Goal: Transaction & Acquisition: Purchase product/service

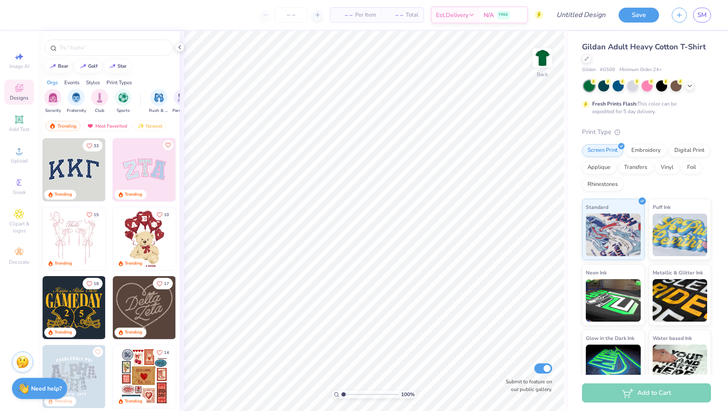
drag, startPoint x: 624, startPoint y: 26, endPoint x: 345, endPoint y: 13, distance: 279.7
click at [345, 13] on span "– –" at bounding box center [344, 15] width 17 height 9
click at [394, 11] on span "– –" at bounding box center [394, 15] width 17 height 9
click at [397, 13] on span "– –" at bounding box center [394, 15] width 17 height 9
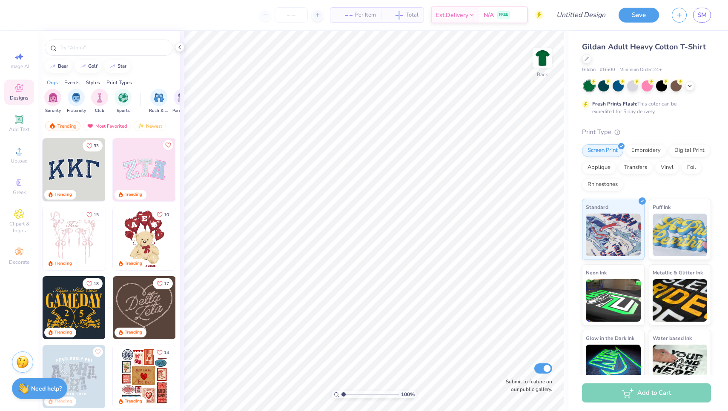
click at [153, 245] on img at bounding box center [144, 238] width 63 height 63
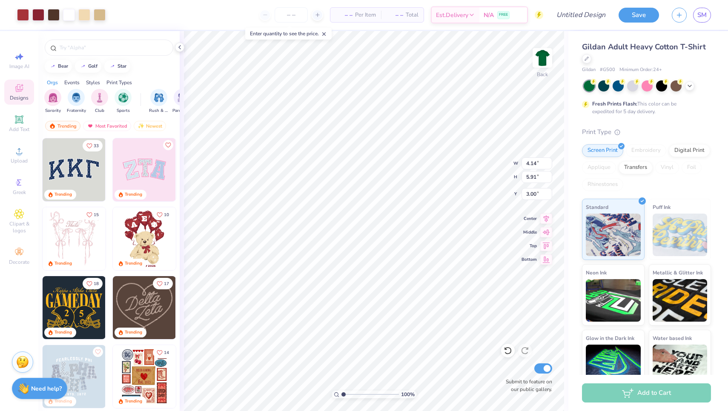
click at [600, 389] on div "Add to Cart" at bounding box center [646, 393] width 129 height 19
click at [328, 11] on div "– – Per Item – – Total Est. Delivery N/A FREE" at bounding box center [327, 15] width 431 height 30
click at [292, 15] on input "number" at bounding box center [291, 14] width 33 height 15
type input "50"
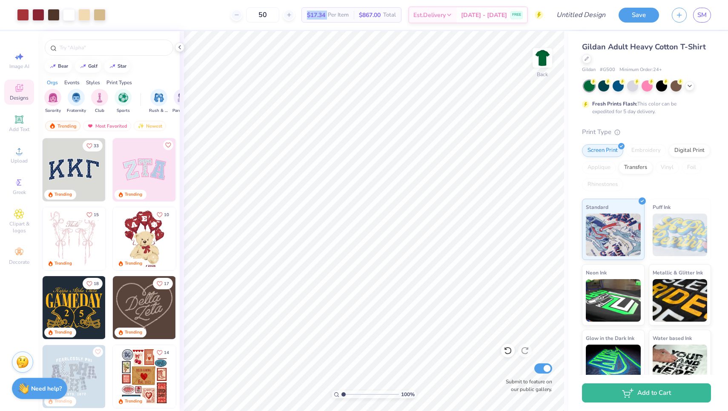
drag, startPoint x: 338, startPoint y: 15, endPoint x: 314, endPoint y: 15, distance: 23.9
click at [314, 15] on div "$17.34 Per Item" at bounding box center [328, 15] width 52 height 14
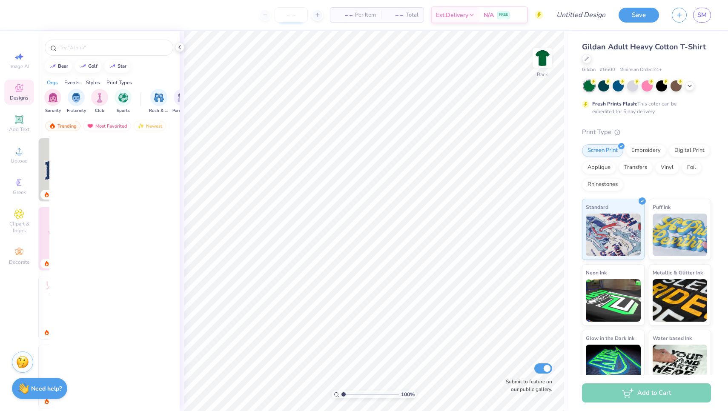
click at [290, 18] on input "number" at bounding box center [291, 14] width 33 height 15
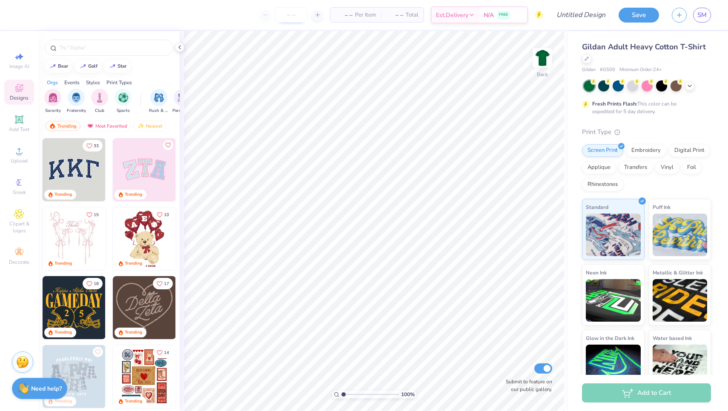
type input "3"
drag, startPoint x: 295, startPoint y: 15, endPoint x: 290, endPoint y: 14, distance: 5.2
click at [290, 14] on input "25" at bounding box center [291, 14] width 33 height 15
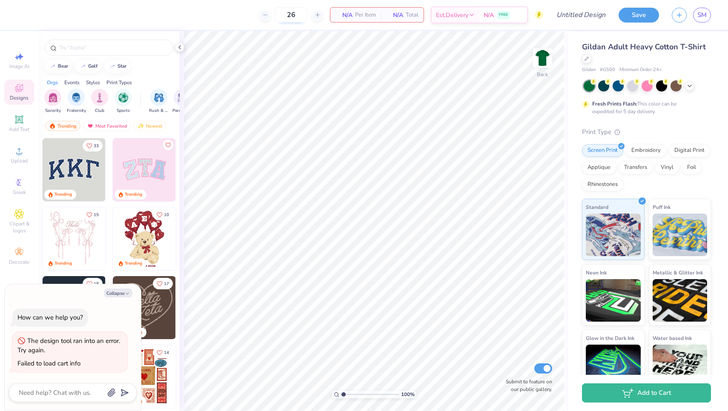
drag, startPoint x: 297, startPoint y: 11, endPoint x: 291, endPoint y: 12, distance: 5.6
click at [291, 12] on input "26" at bounding box center [291, 14] width 33 height 15
type input "2"
type input "30"
type textarea "x"
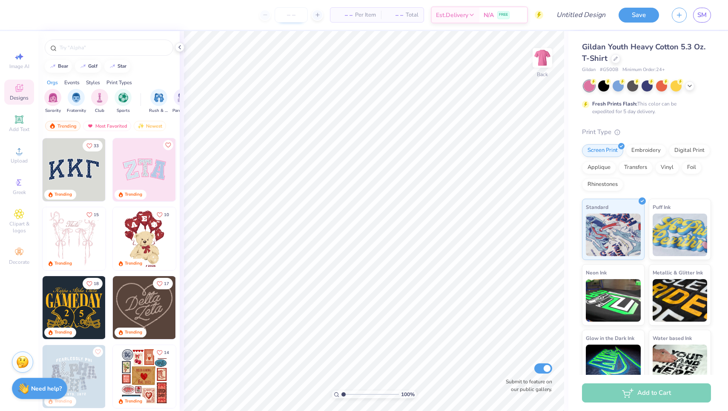
click at [293, 9] on input "number" at bounding box center [291, 14] width 33 height 15
type input "50"
click at [231, 22] on div "50 N/A Per Item N/A Total Est. Delivery N/A FREE" at bounding box center [283, 15] width 520 height 30
click at [91, 242] on img at bounding box center [74, 238] width 63 height 63
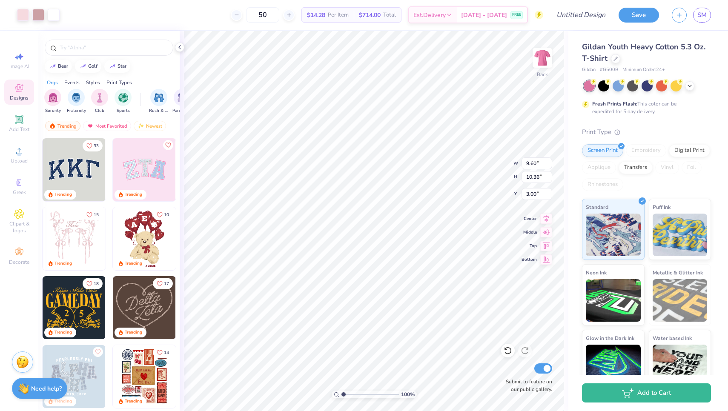
click at [129, 240] on img at bounding box center [144, 238] width 63 height 63
type input "3.18"
type input "4.55"
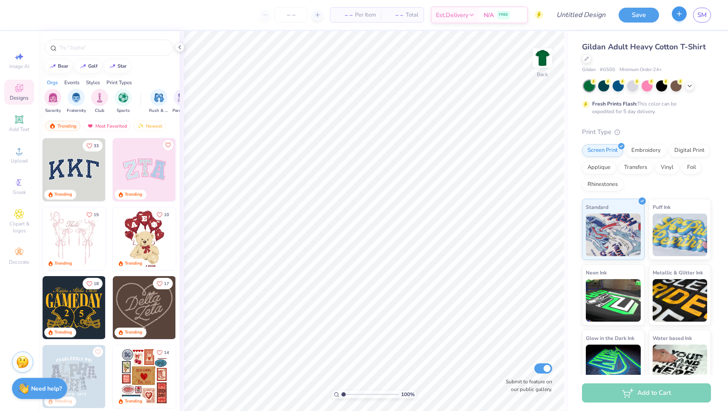
click at [677, 19] on button "button" at bounding box center [679, 13] width 15 height 15
click at [22, 157] on div "Upload" at bounding box center [19, 155] width 30 height 25
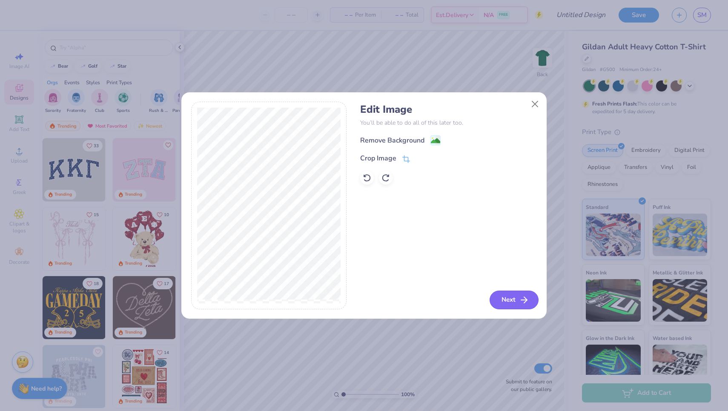
click at [520, 301] on icon "button" at bounding box center [524, 300] width 10 height 10
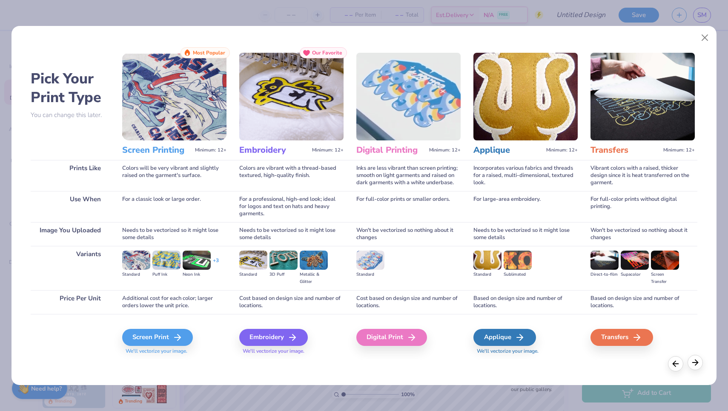
click at [693, 365] on icon at bounding box center [695, 362] width 9 height 9
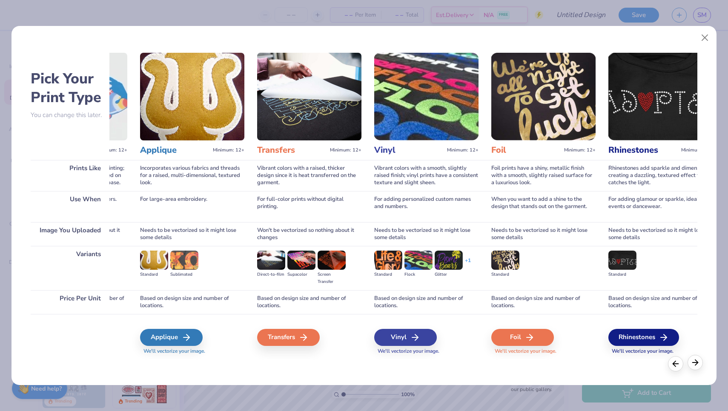
click at [693, 365] on icon at bounding box center [695, 362] width 9 height 9
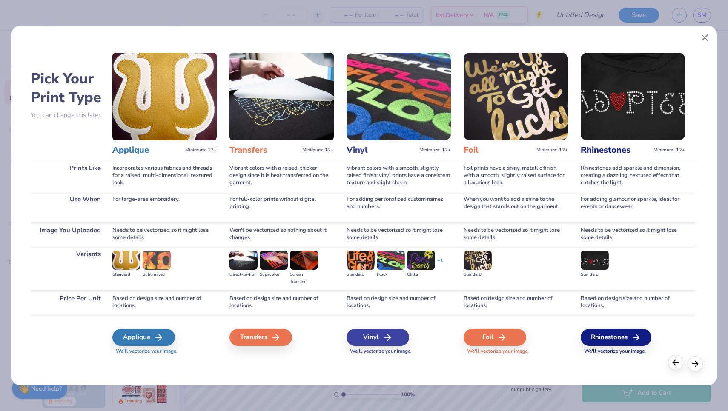
click at [675, 367] on icon at bounding box center [675, 362] width 9 height 9
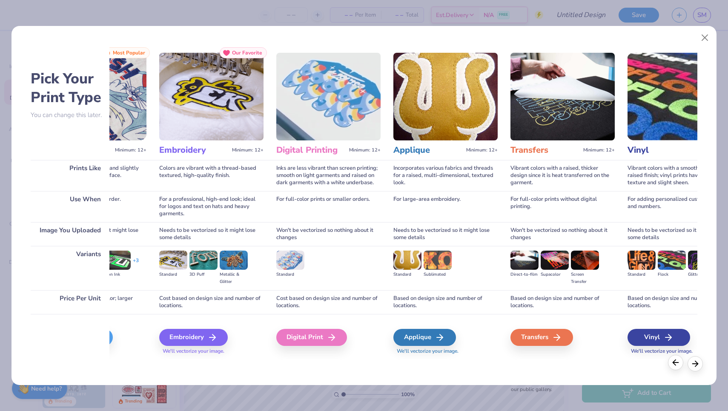
scroll to position [0, 28]
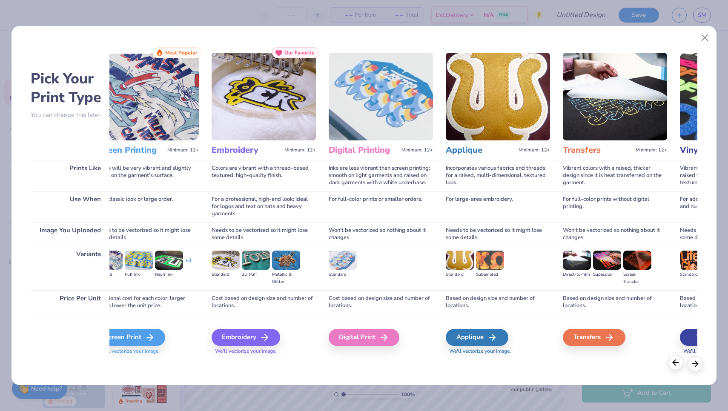
click at [675, 367] on icon at bounding box center [675, 362] width 9 height 9
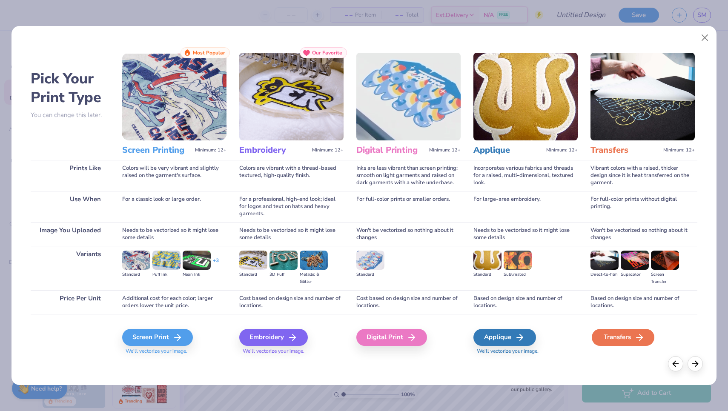
click at [629, 337] on div "Transfers" at bounding box center [623, 337] width 63 height 17
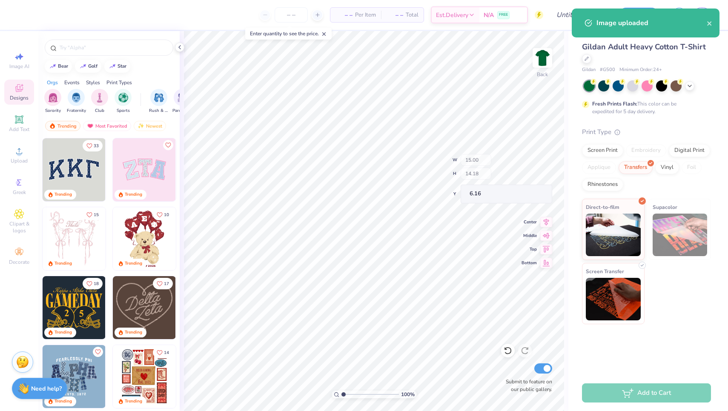
click at [385, 111] on body "– – Per Item – – Total Est. Delivery N/A FREE Design Title Save SM Image AI Des…" at bounding box center [364, 205] width 728 height 411
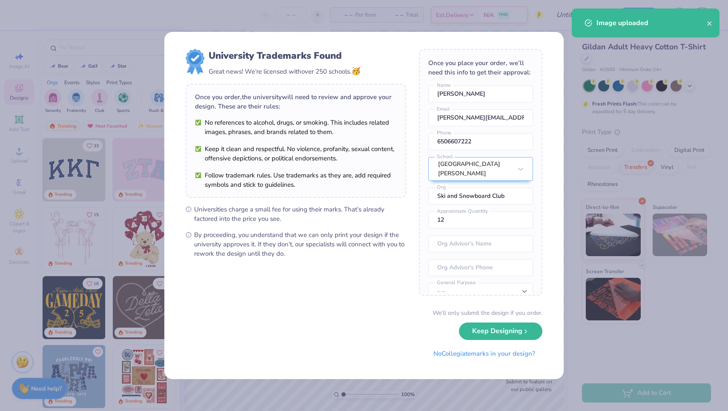
click at [385, 111] on div "Once you order, the university will need to review and approve your design. The…" at bounding box center [296, 101] width 202 height 19
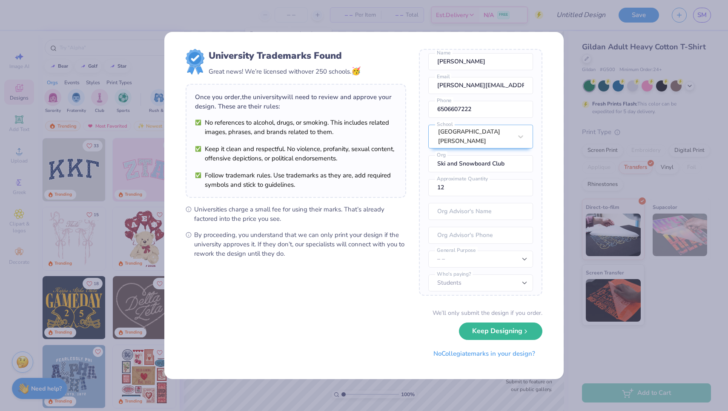
scroll to position [32, 0]
click at [484, 290] on div "Once you place your order, we’ll need this info to get their approval: Sean Mal…" at bounding box center [481, 172] width 124 height 247
click at [155, 225] on div "University Trademarks Found Great news! We’re licensed with over 250 schools. 🥳…" at bounding box center [364, 205] width 728 height 411
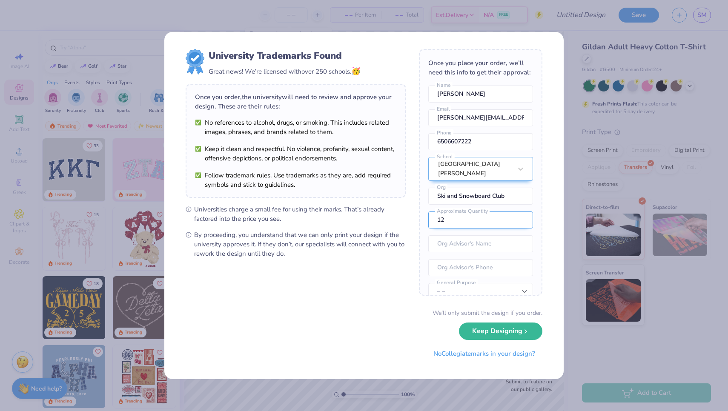
scroll to position [0, 0]
click at [454, 212] on input "12" at bounding box center [480, 220] width 105 height 17
drag, startPoint x: 467, startPoint y: 216, endPoint x: 360, endPoint y: 210, distance: 107.1
click at [361, 210] on form "University Trademarks Found Great news! We’re licensed with over 250 schools. 🥳…" at bounding box center [364, 205] width 357 height 313
type input "50"
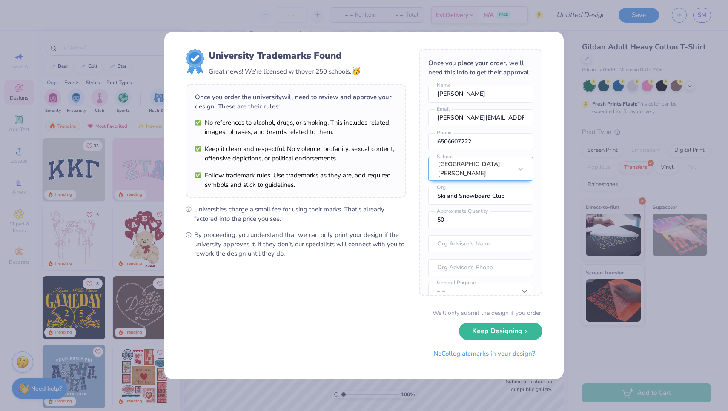
click at [360, 210] on span "Universities charge a small fee for using their marks. That’s already factored …" at bounding box center [300, 214] width 212 height 19
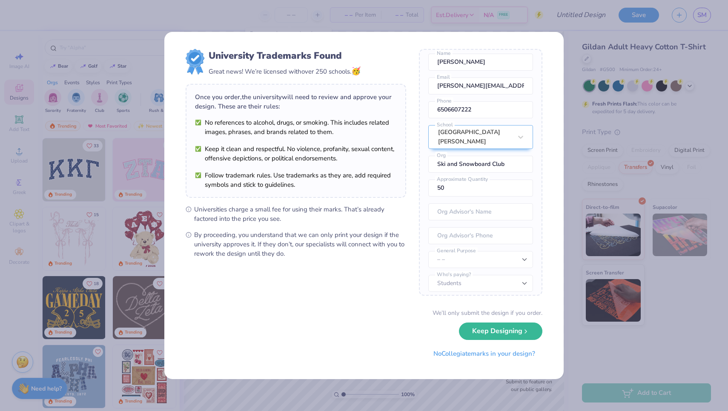
scroll to position [32, 0]
click at [492, 336] on button "Keep Designing" at bounding box center [500, 329] width 83 height 17
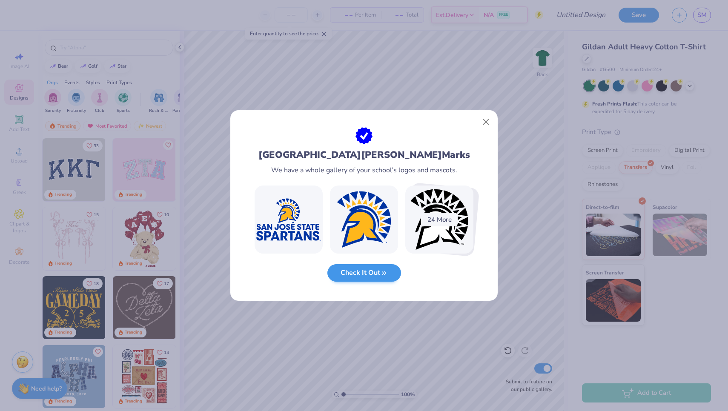
click at [379, 276] on button "Check It Out" at bounding box center [365, 272] width 74 height 17
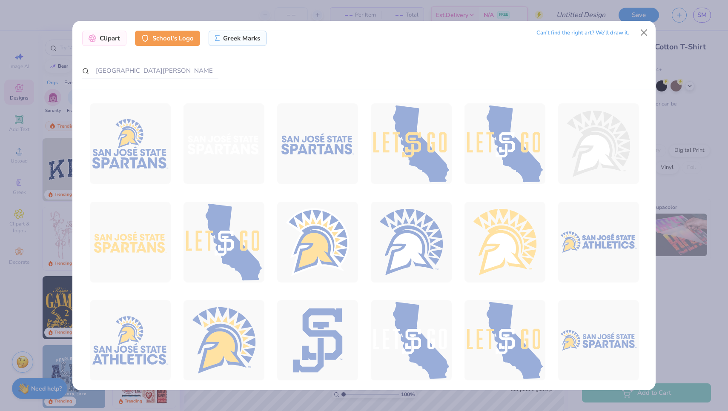
scroll to position [0, 0]
drag, startPoint x: 322, startPoint y: 32, endPoint x: 326, endPoint y: 41, distance: 9.7
click at [326, 41] on div "Clipart School's Logo Greek Marks Can’t find the right art? We’ll draw it." at bounding box center [364, 38] width 564 height 15
click at [644, 35] on button "Close" at bounding box center [644, 33] width 16 height 16
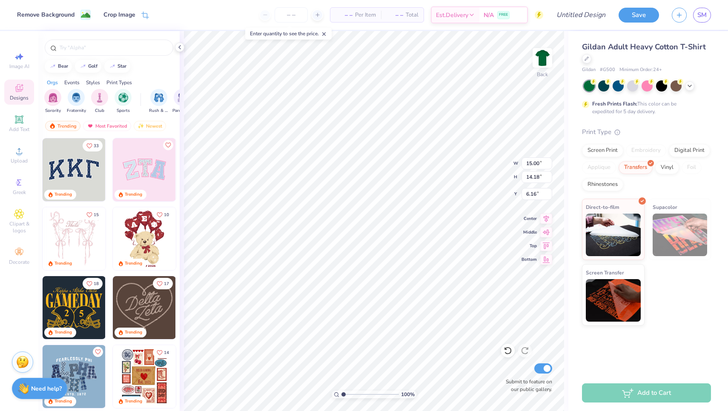
type input "3.75"
click at [660, 89] on div at bounding box center [661, 85] width 11 height 11
type input "14.15"
type input "13.37"
type input "3.00"
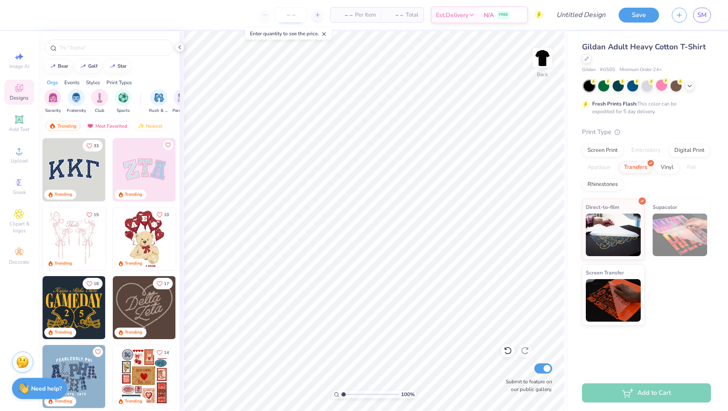
click at [291, 15] on input "number" at bounding box center [291, 14] width 33 height 15
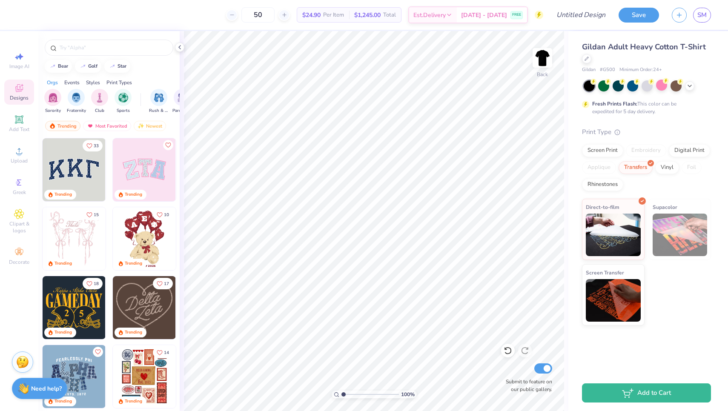
click at [588, 50] on span "Gildan Adult Heavy Cotton T-Shirt" at bounding box center [644, 47] width 124 height 10
drag, startPoint x: 588, startPoint y: 50, endPoint x: 695, endPoint y: 45, distance: 107.9
click at [695, 45] on span "Gildan Adult Heavy Cotton T-Shirt" at bounding box center [644, 47] width 124 height 10
drag, startPoint x: 271, startPoint y: 18, endPoint x: 261, endPoint y: 19, distance: 9.8
click at [261, 19] on input "50" at bounding box center [257, 14] width 33 height 15
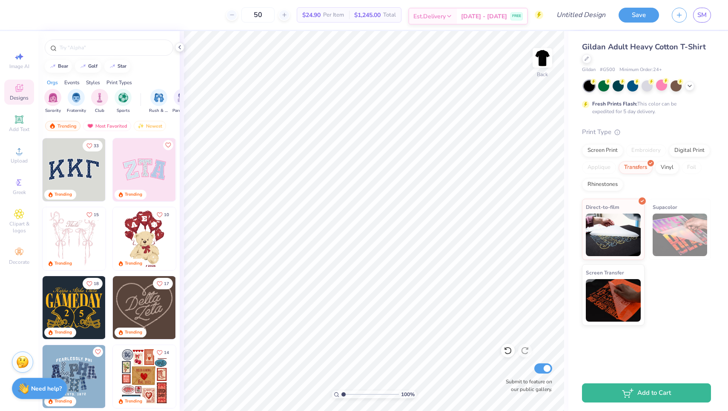
click at [437, 14] on span "Est. Delivery" at bounding box center [430, 16] width 32 height 9
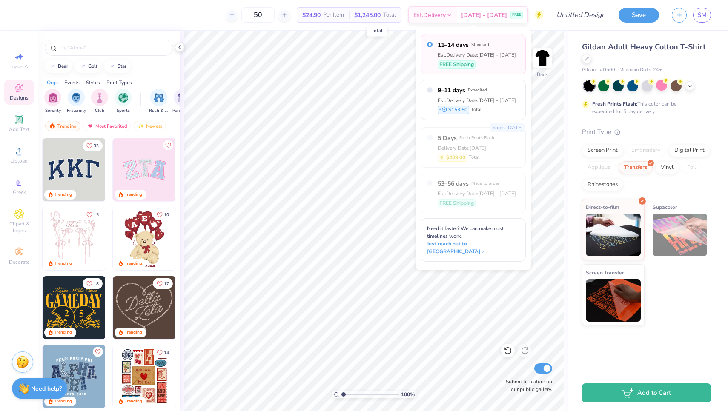
click at [381, 14] on span "$1,245.00" at bounding box center [367, 15] width 26 height 9
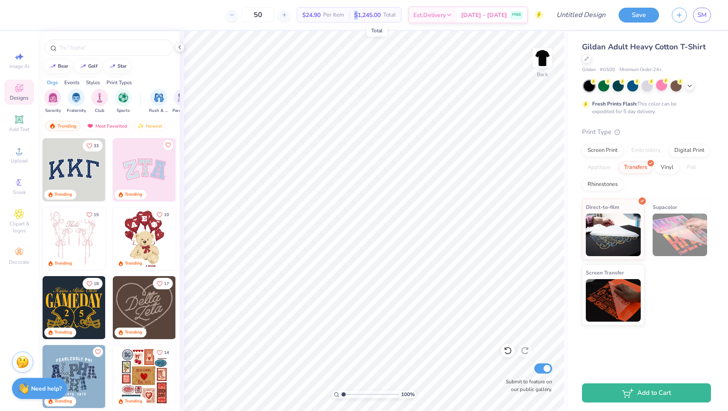
drag, startPoint x: 385, startPoint y: 14, endPoint x: 362, endPoint y: 14, distance: 22.1
click at [362, 14] on div "$1,245.00 Total" at bounding box center [375, 15] width 52 height 14
click at [457, 23] on div "Est. Delivery" at bounding box center [433, 16] width 48 height 15
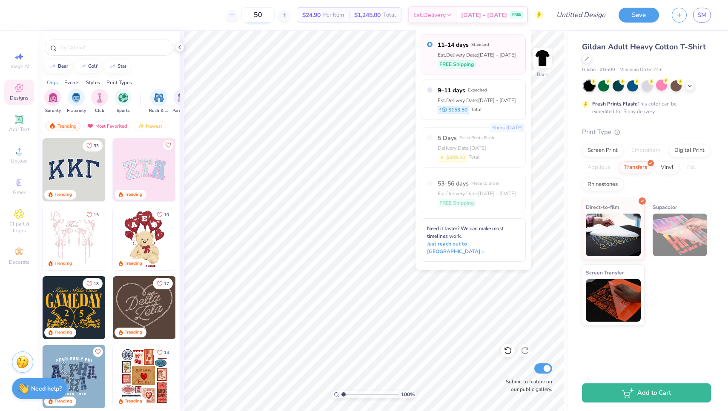
drag, startPoint x: 274, startPoint y: 19, endPoint x: 254, endPoint y: 15, distance: 20.7
click at [254, 15] on input "50" at bounding box center [257, 14] width 33 height 15
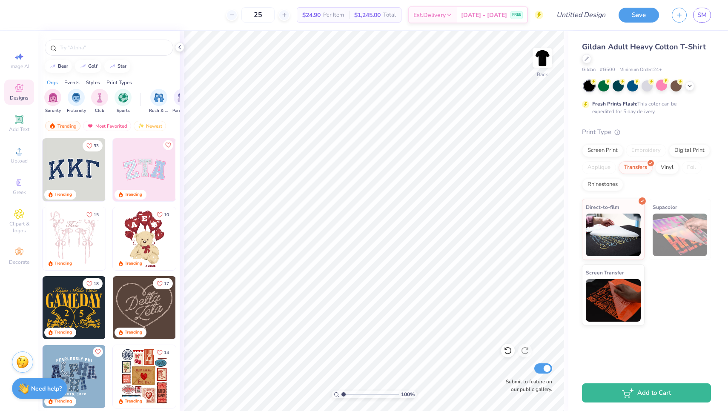
type input "25"
click at [614, 294] on img at bounding box center [613, 299] width 55 height 43
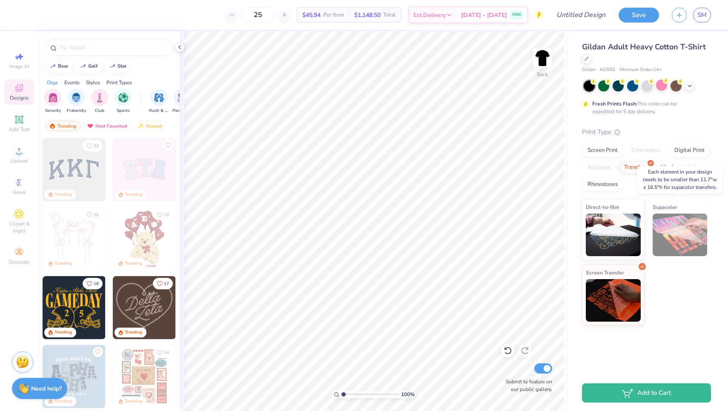
click at [660, 255] on img at bounding box center [680, 235] width 55 height 43
click at [667, 242] on img at bounding box center [680, 235] width 55 height 43
click at [665, 222] on img at bounding box center [680, 235] width 55 height 43
click at [621, 210] on div "Direct-to-film" at bounding box center [613, 228] width 63 height 61
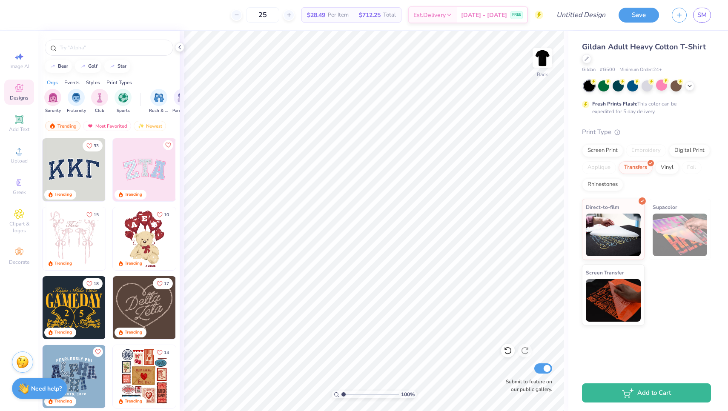
click at [592, 48] on span "Gildan Adult Heavy Cotton T-Shirt" at bounding box center [644, 47] width 124 height 10
drag, startPoint x: 592, startPoint y: 48, endPoint x: 692, endPoint y: 48, distance: 100.5
click at [692, 48] on span "Gildan Adult Heavy Cotton T-Shirt" at bounding box center [644, 47] width 124 height 10
